Goal: Find specific page/section: Find specific page/section

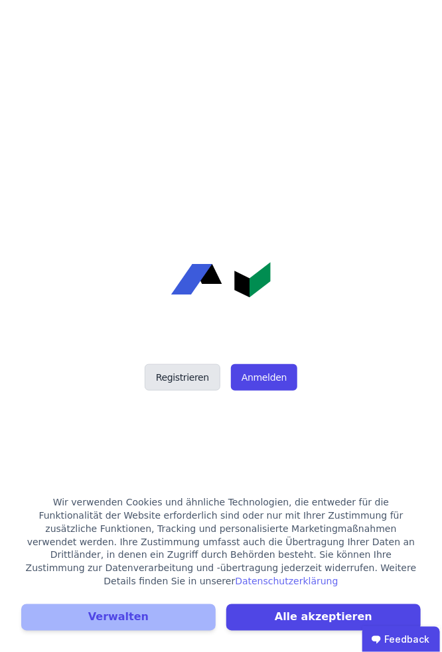
click at [176, 376] on button "Registrieren" at bounding box center [183, 377] width 76 height 27
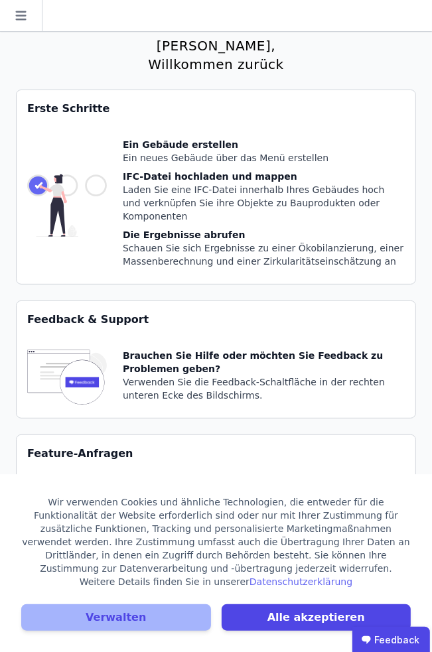
scroll to position [32, 0]
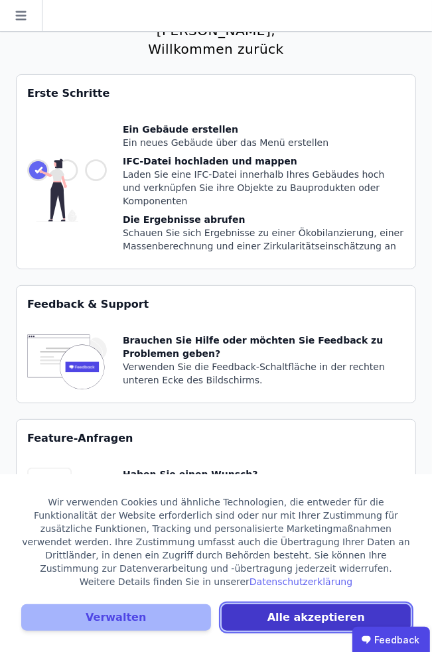
click at [292, 615] on button "Alle akzeptieren" at bounding box center [316, 617] width 190 height 27
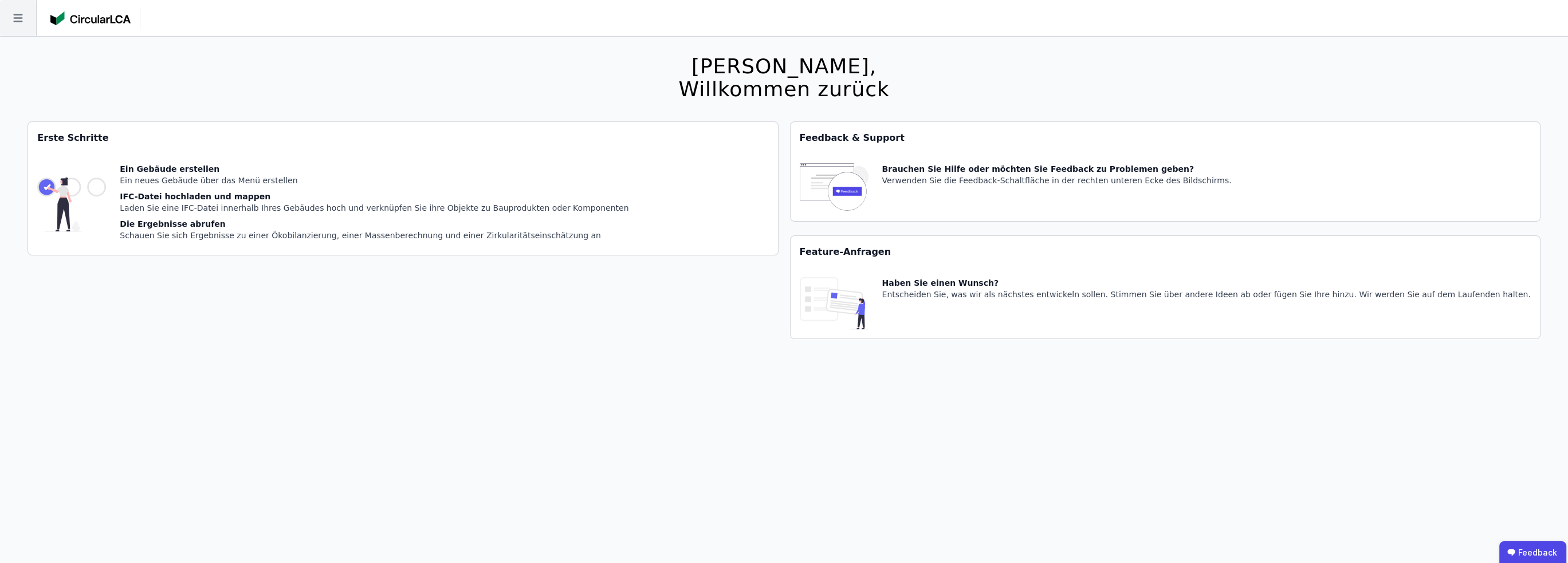
click at [17, 18] on icon at bounding box center [17, 18] width 10 height 8
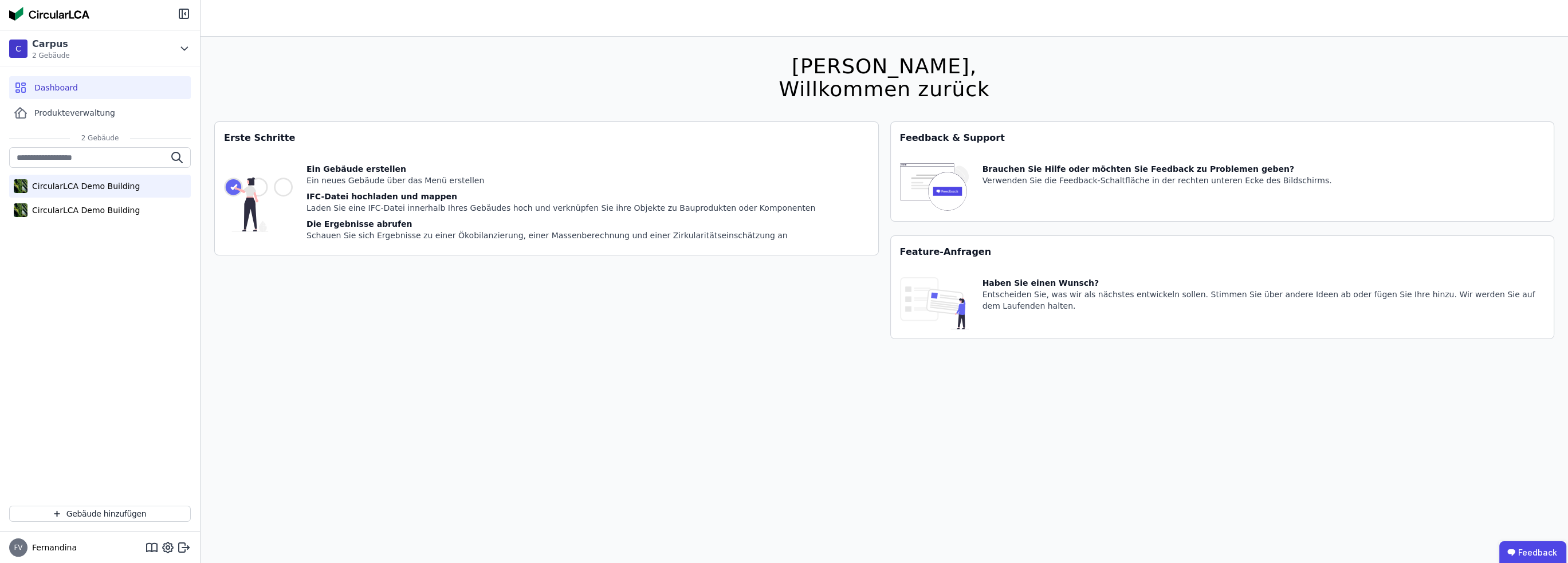
click at [74, 189] on div "CircularLCA Demo Building" at bounding box center [84, 186] width 112 height 11
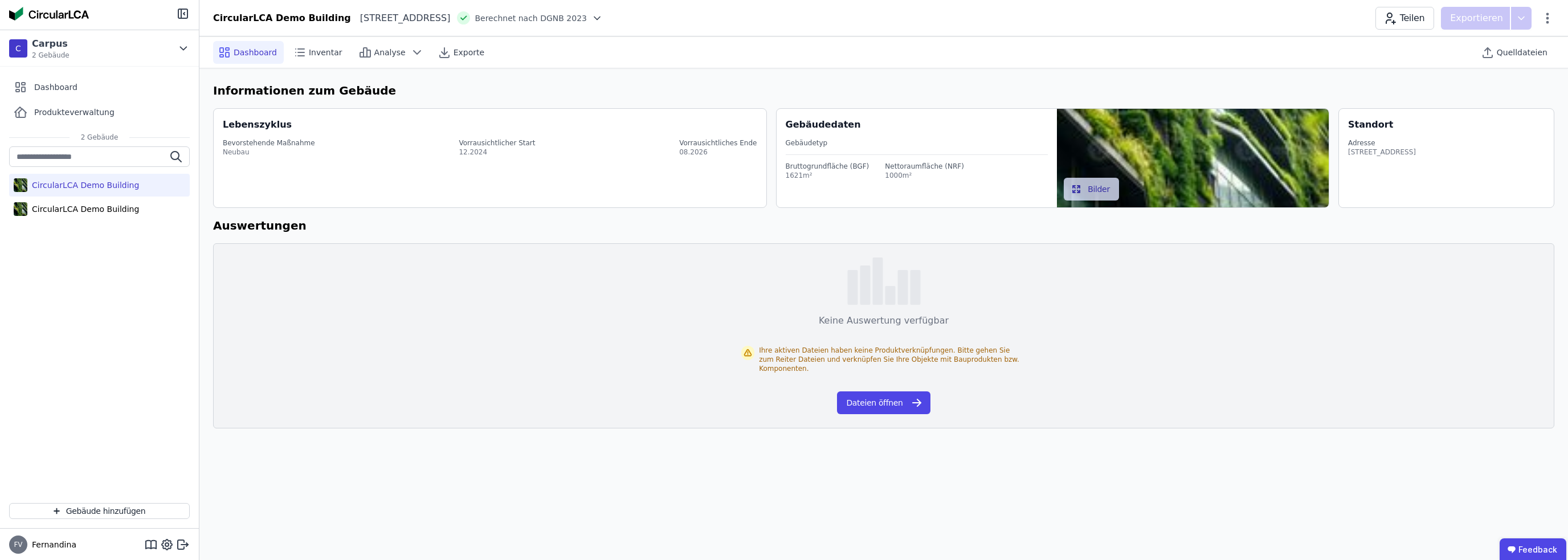
click at [44, 15] on img at bounding box center [49, 14] width 80 height 14
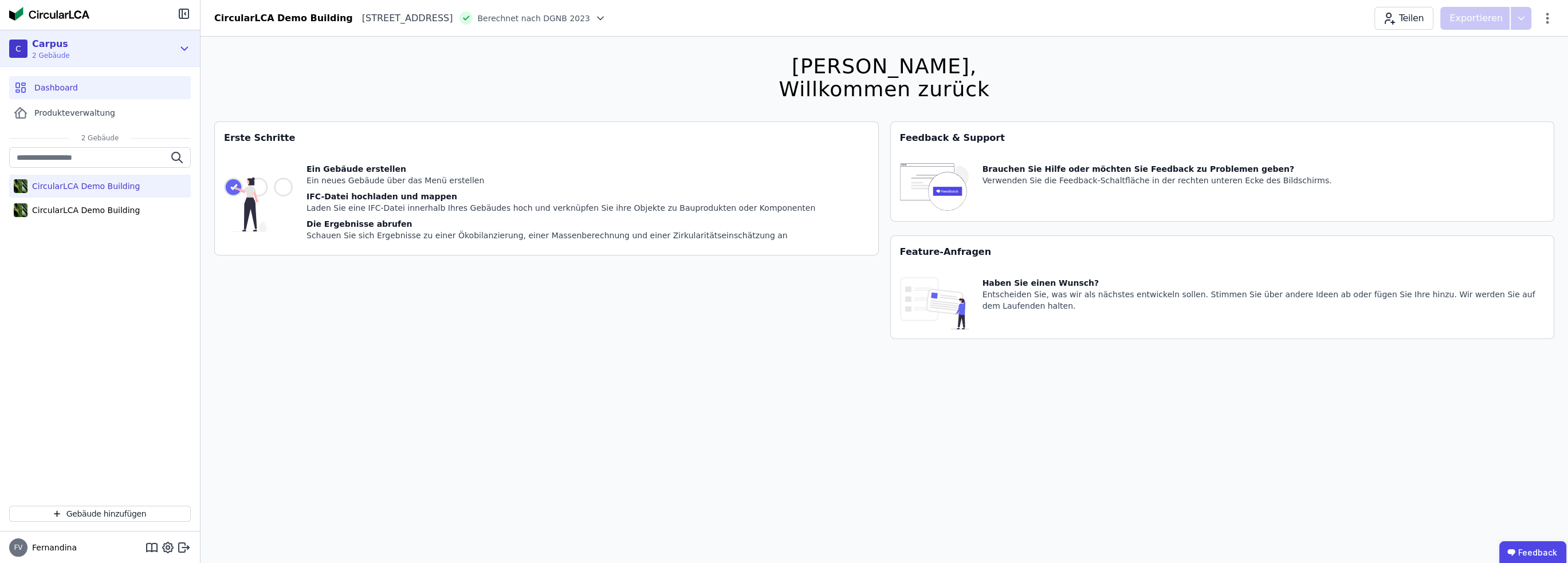
click at [64, 46] on div "Carpus" at bounding box center [51, 44] width 38 height 14
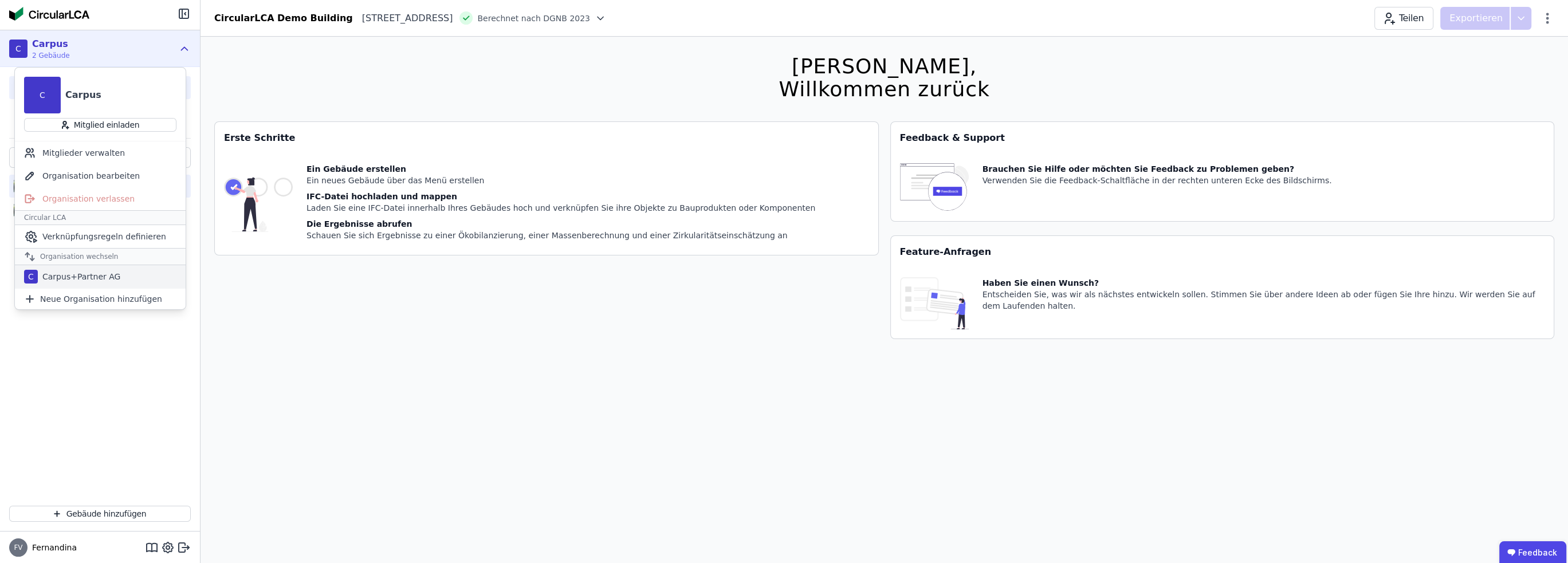
click at [96, 281] on div "Carpus+Partner AG" at bounding box center [79, 276] width 82 height 11
